Goal: Navigation & Orientation: Find specific page/section

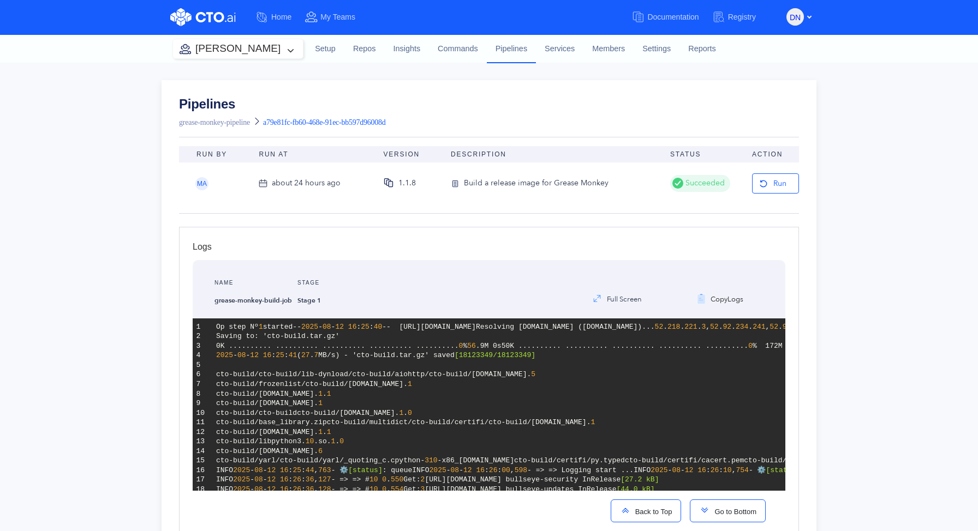
scroll to position [4631, 0]
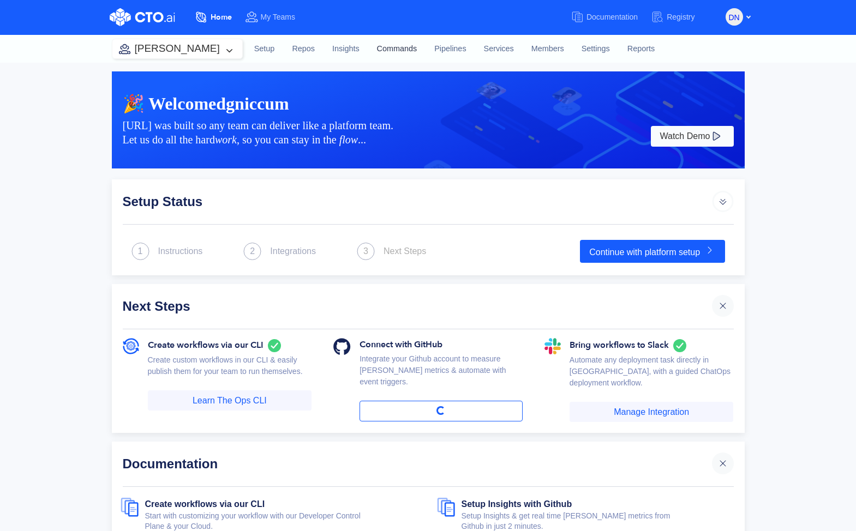
click at [368, 48] on link "Commands" at bounding box center [397, 48] width 58 height 29
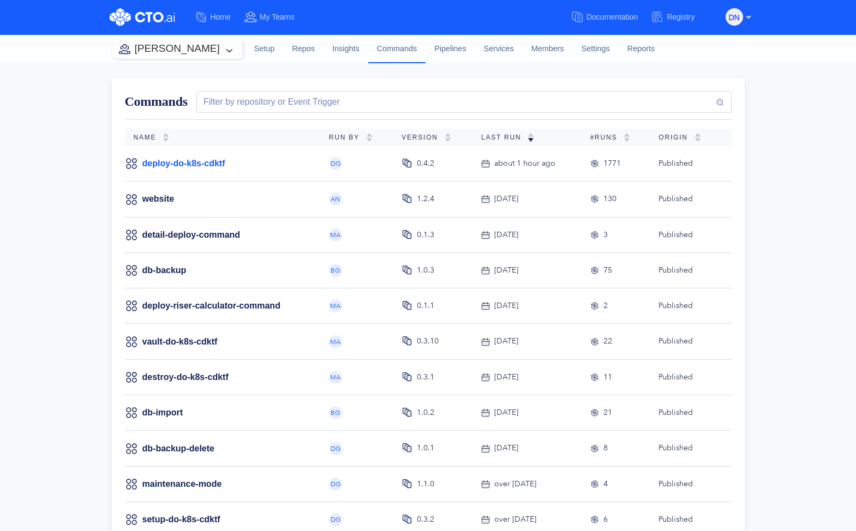
click at [190, 166] on link "deploy-do-k8s-cdktf" at bounding box center [183, 164] width 83 height 12
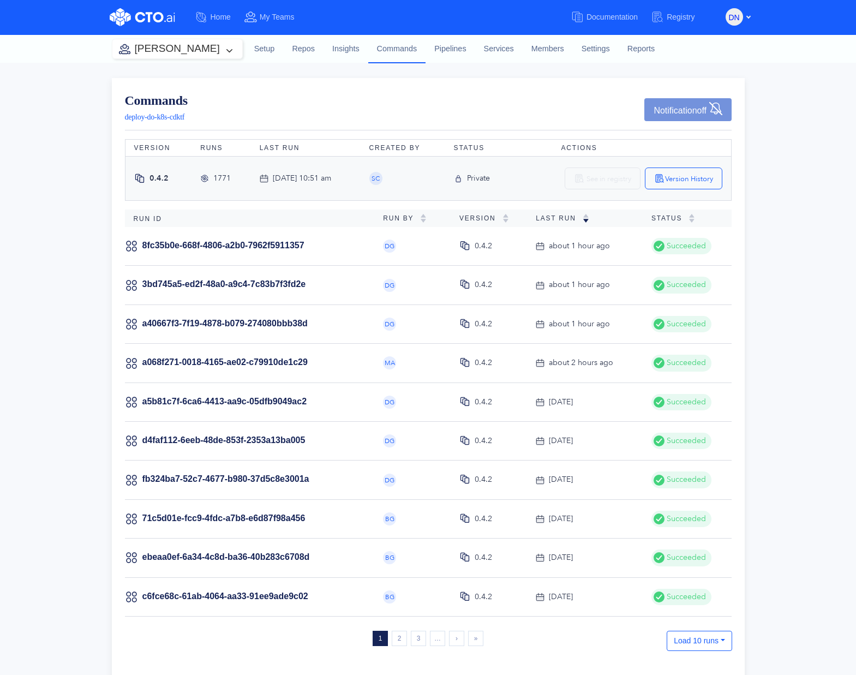
scroll to position [204, 0]
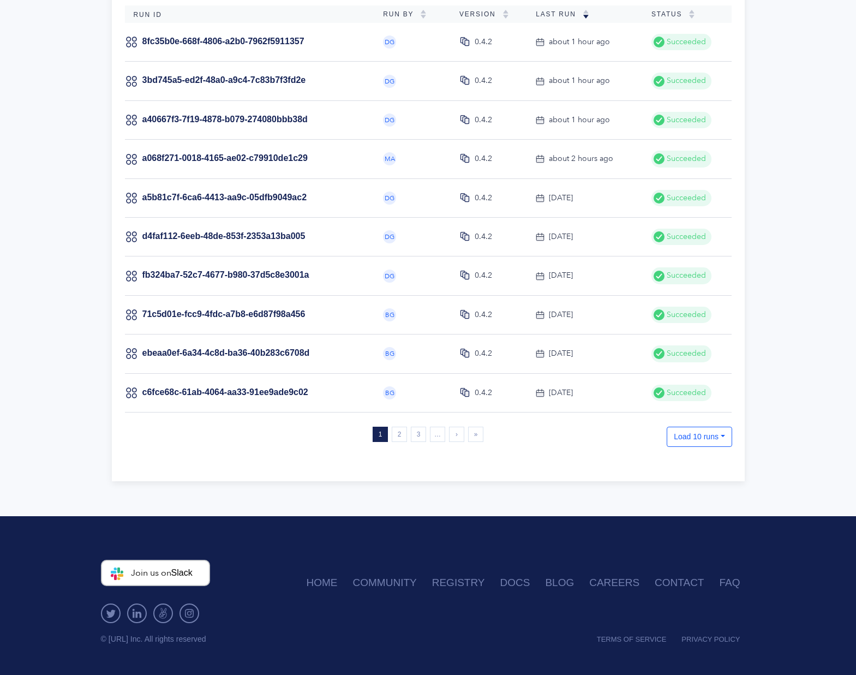
click at [687, 440] on button "Load 10 runs" at bounding box center [699, 437] width 65 height 20
click at [713, 510] on div "Load 50 runs" at bounding box center [710, 512] width 43 height 12
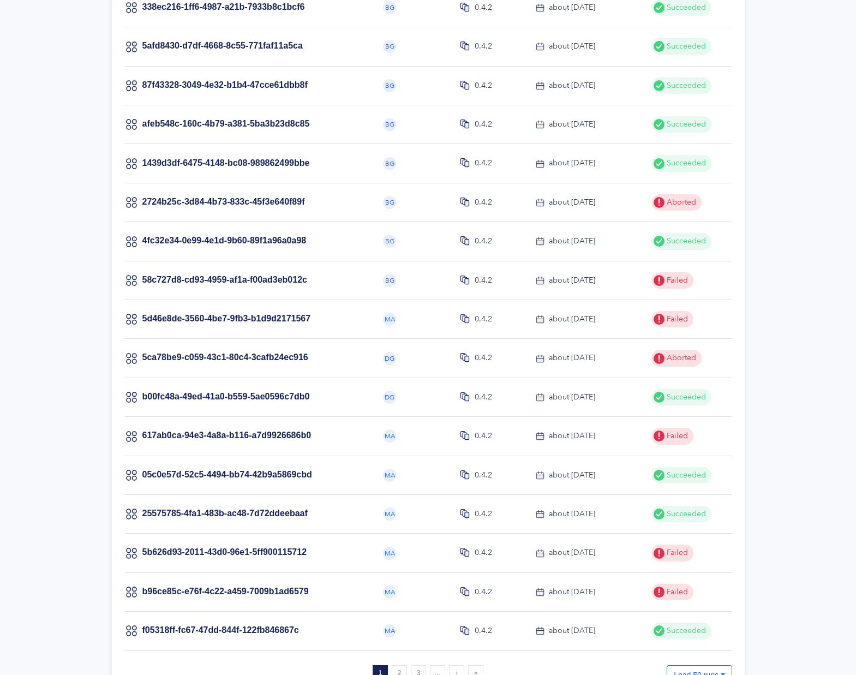
scroll to position [1762, 0]
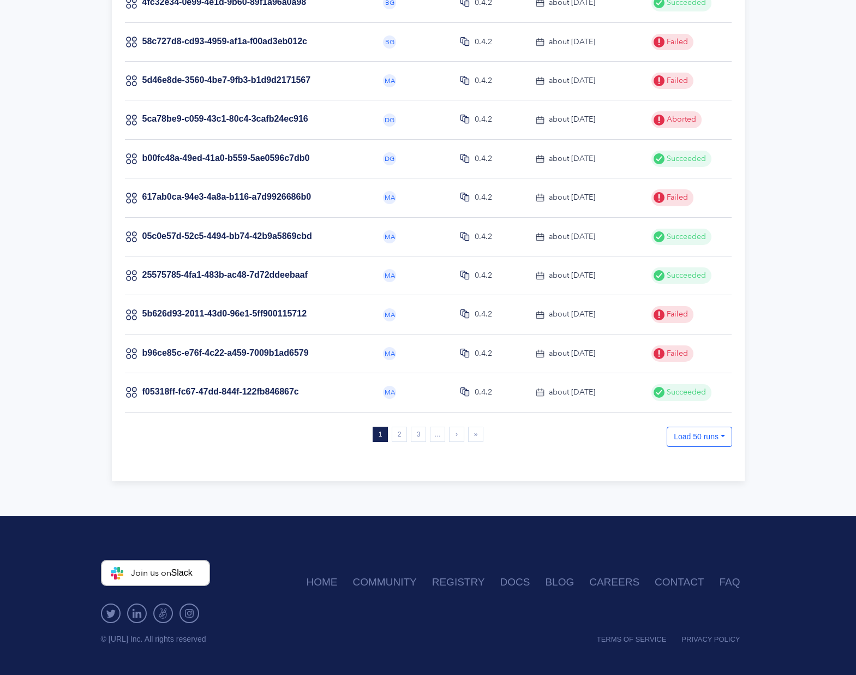
click at [537, 393] on icon at bounding box center [540, 394] width 8 height 4
click at [419, 435] on link "3" at bounding box center [418, 434] width 15 height 15
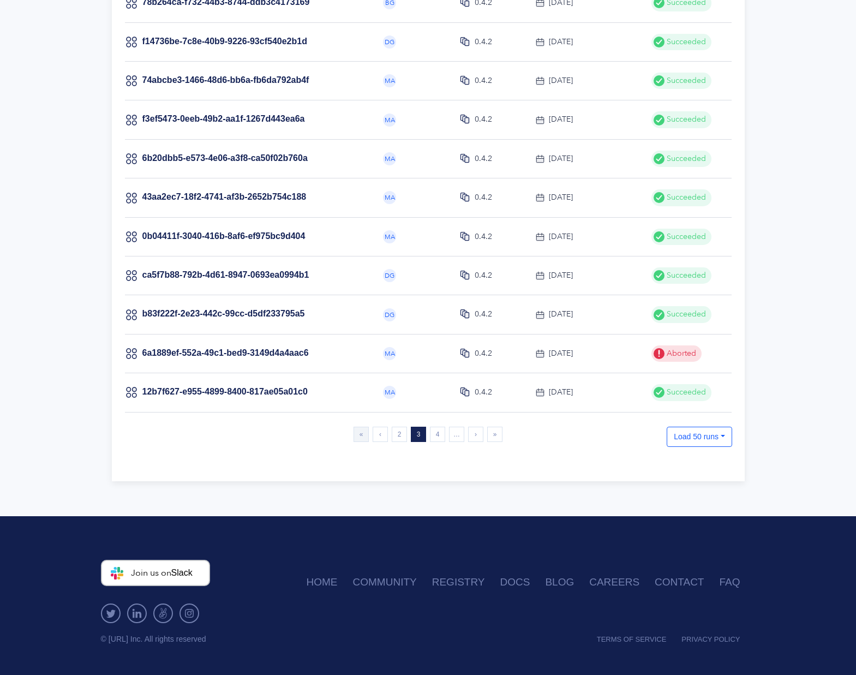
click at [357, 435] on link "« First" at bounding box center [361, 434] width 15 height 15
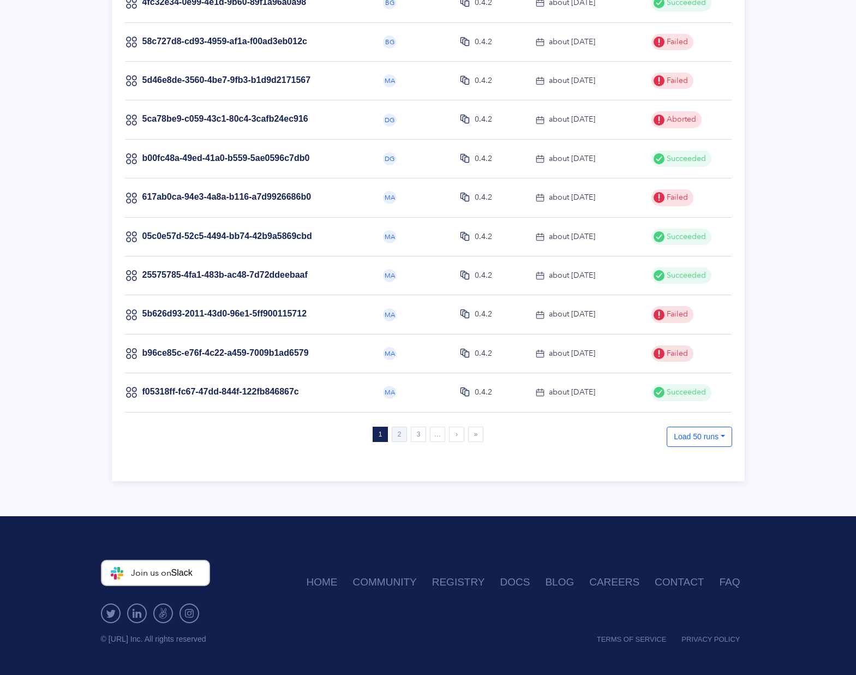
click at [400, 434] on link "2" at bounding box center [399, 434] width 15 height 15
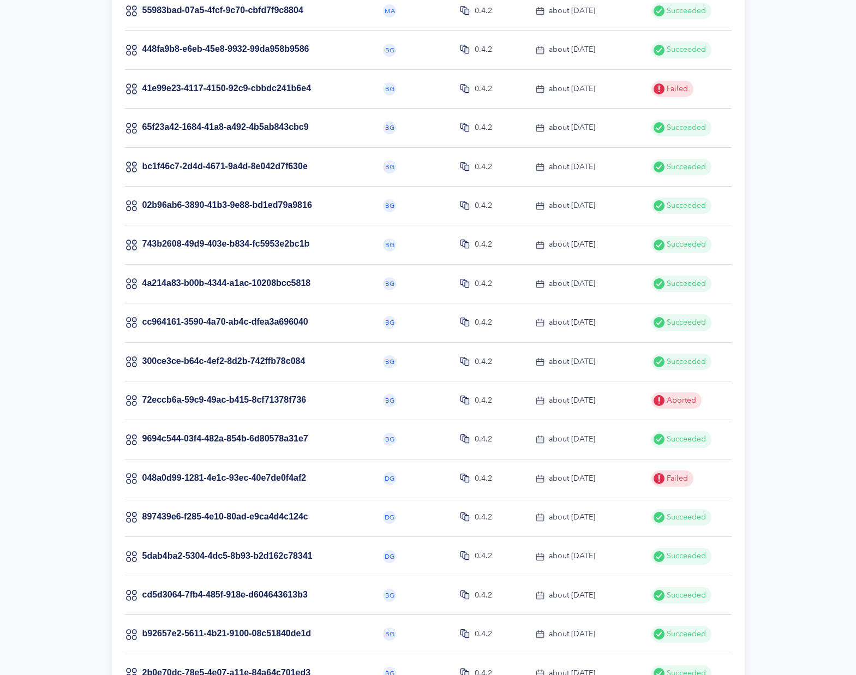
scroll to position [220, 0]
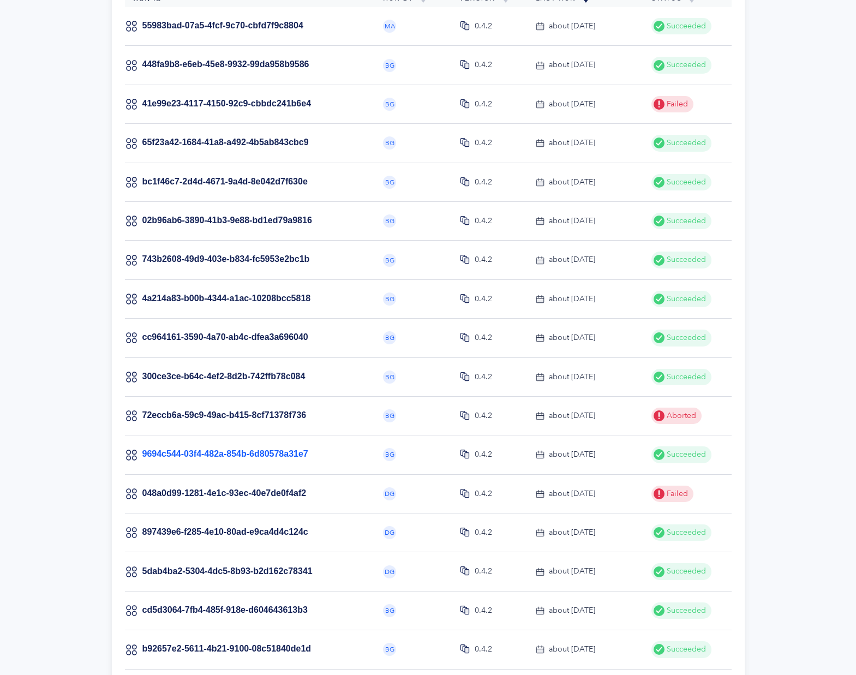
click at [224, 455] on link "9694c544-03f4-482a-854b-6d80578a31e7" at bounding box center [225, 453] width 166 height 9
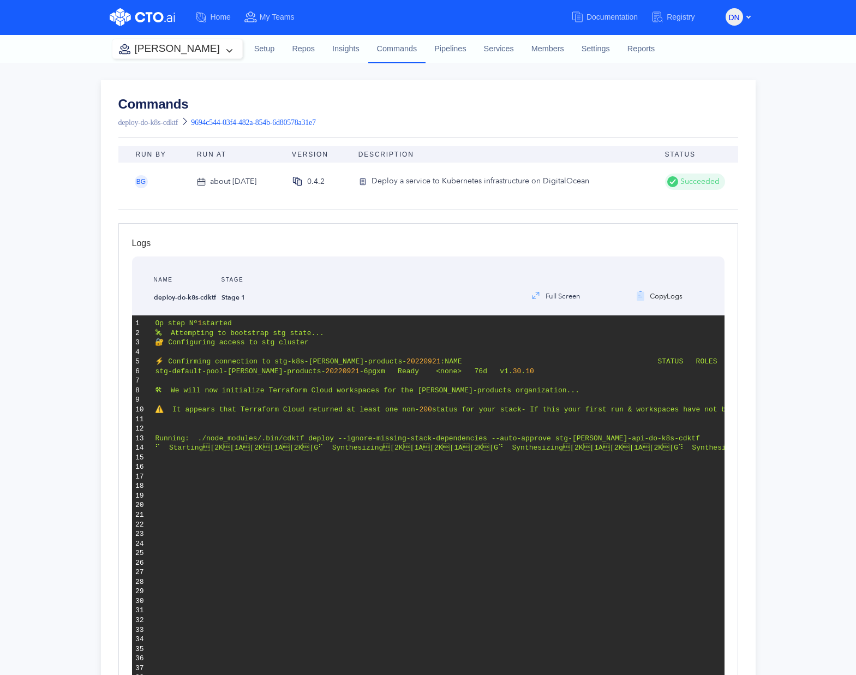
click at [230, 181] on div "about 1 month ago" at bounding box center [233, 182] width 46 height 12
click at [210, 180] on div "about 1 month ago" at bounding box center [233, 182] width 46 height 12
click at [249, 182] on div "about 1 month ago" at bounding box center [233, 182] width 46 height 12
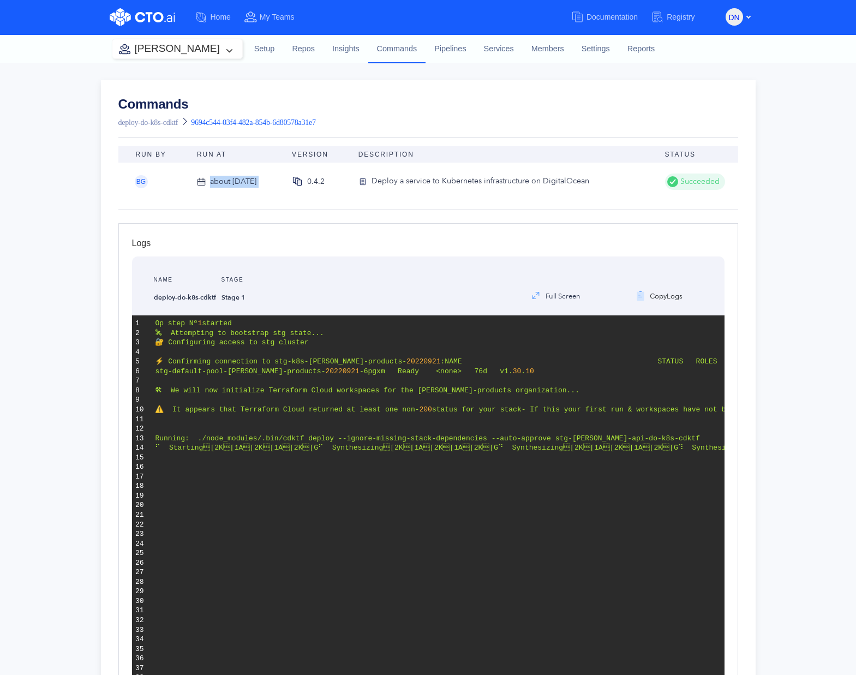
click at [248, 182] on div "about 1 month ago" at bounding box center [233, 182] width 46 height 12
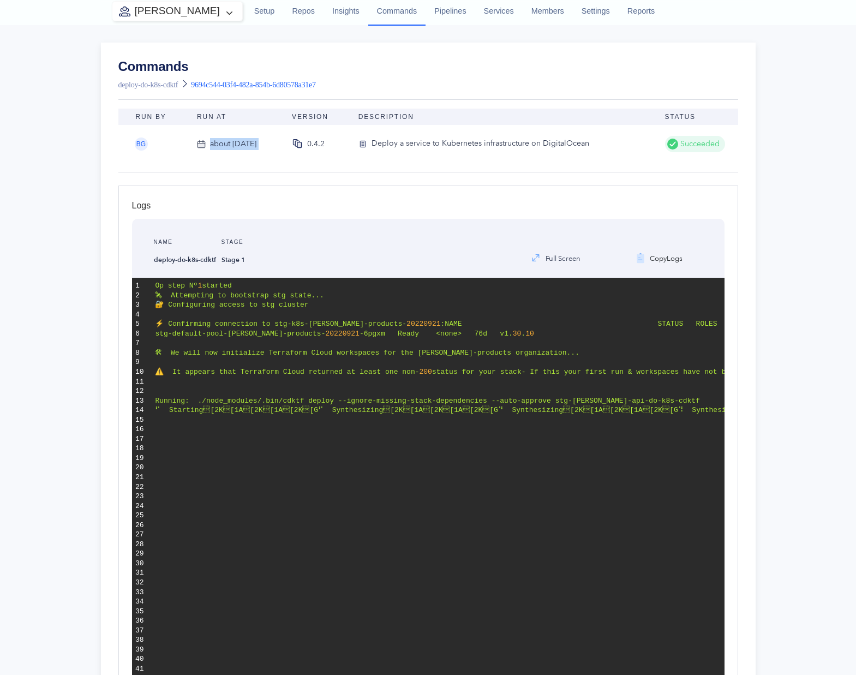
scroll to position [48, 0]
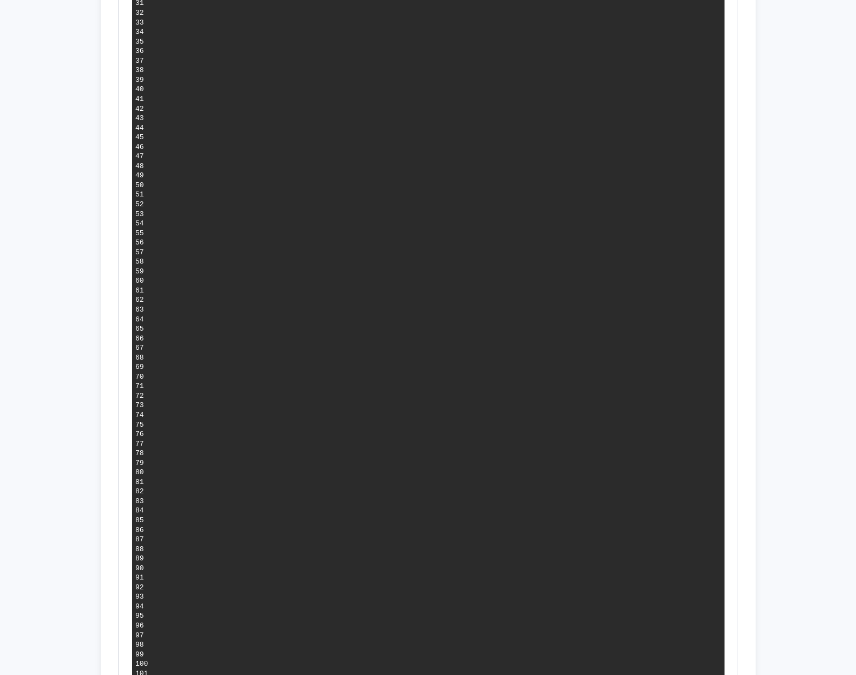
scroll to position [0, 0]
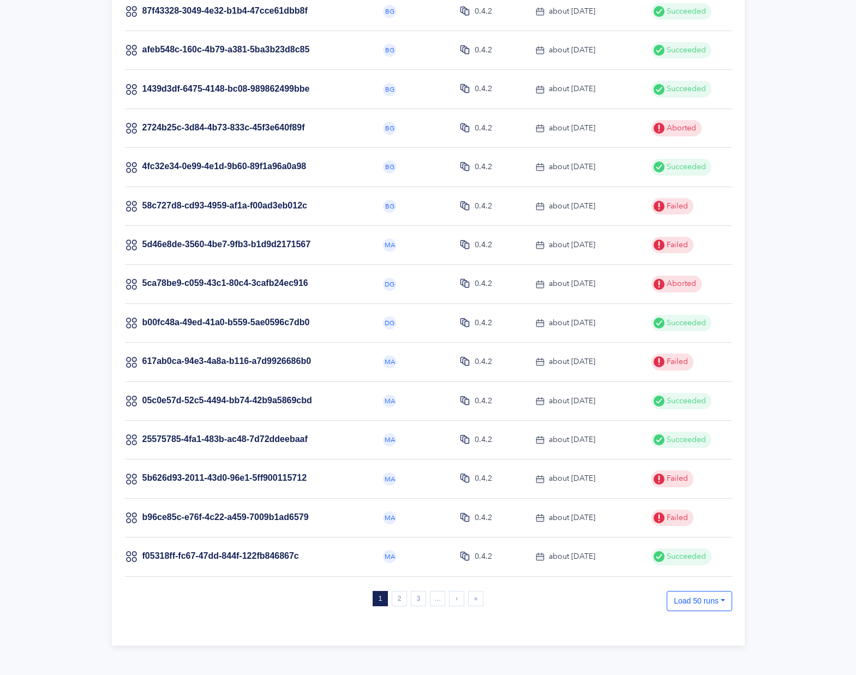
scroll to position [1762, 0]
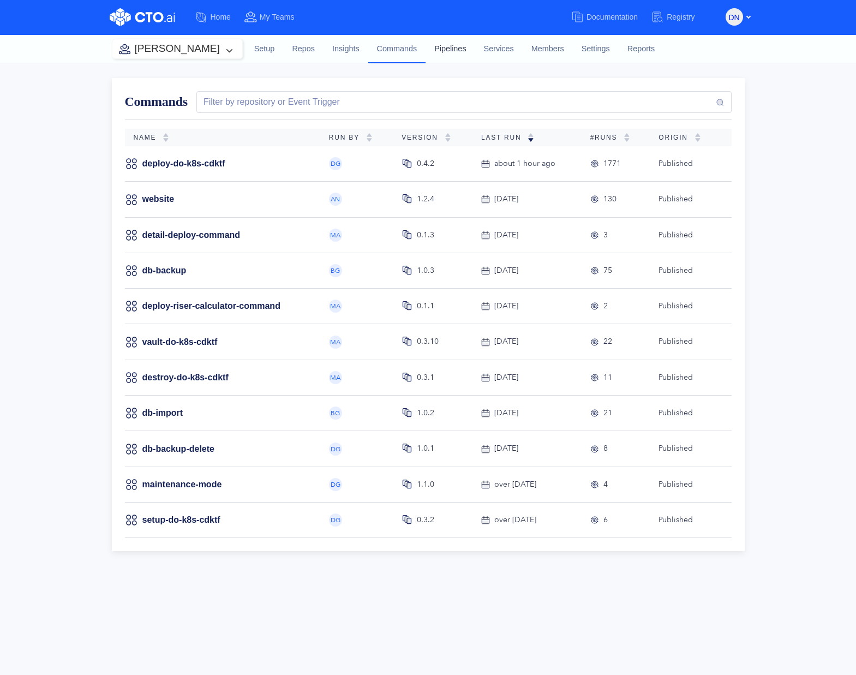
click at [428, 50] on link "Pipelines" at bounding box center [450, 48] width 49 height 29
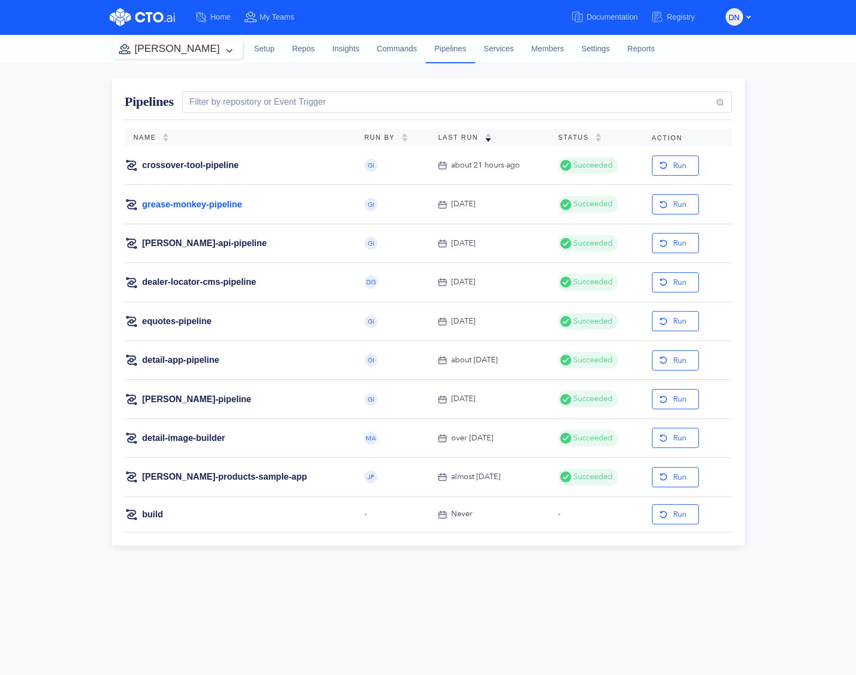
click at [195, 208] on link "grease-monkey-pipeline" at bounding box center [192, 205] width 100 height 12
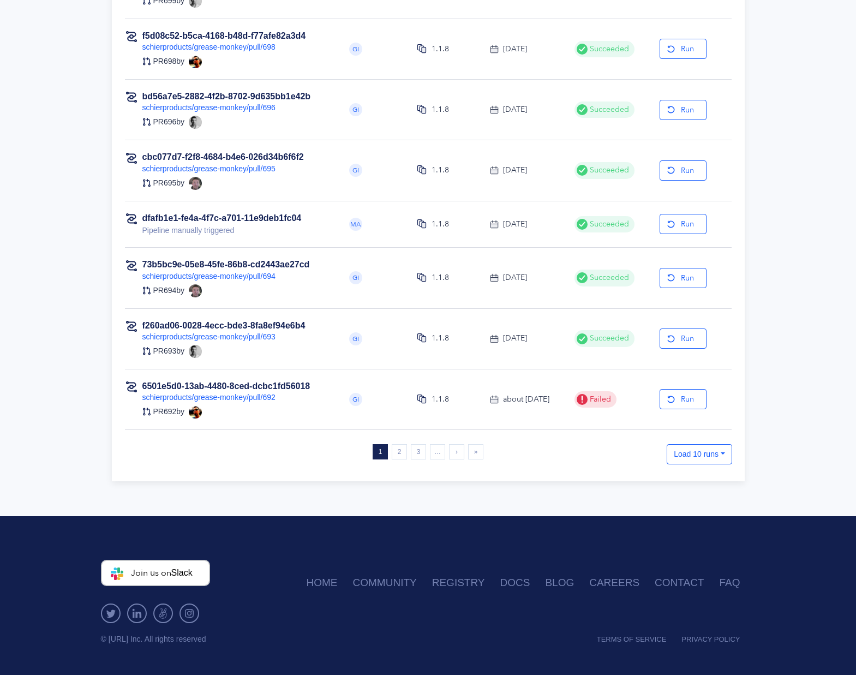
scroll to position [439, 0]
click at [396, 448] on link "2" at bounding box center [399, 451] width 15 height 15
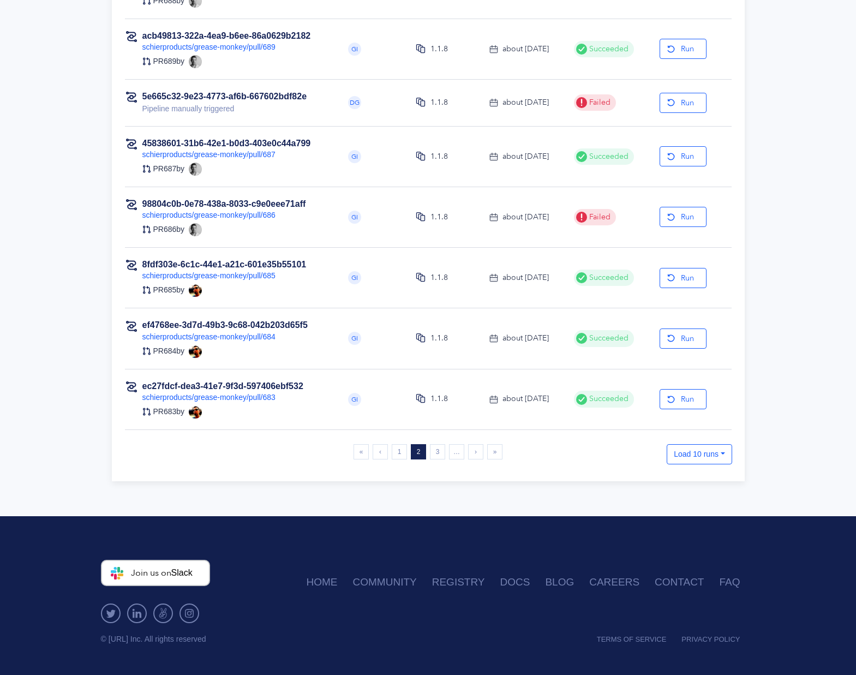
scroll to position [0, 0]
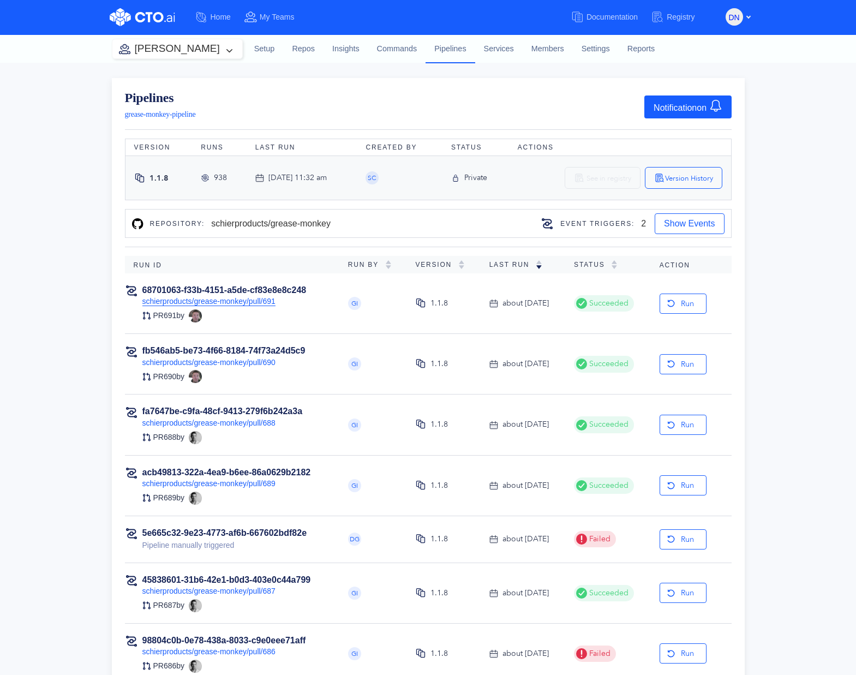
click at [236, 298] on link "schierproducts/grease-monkey/pull/691" at bounding box center [208, 301] width 133 height 9
